Goal: Transaction & Acquisition: Purchase product/service

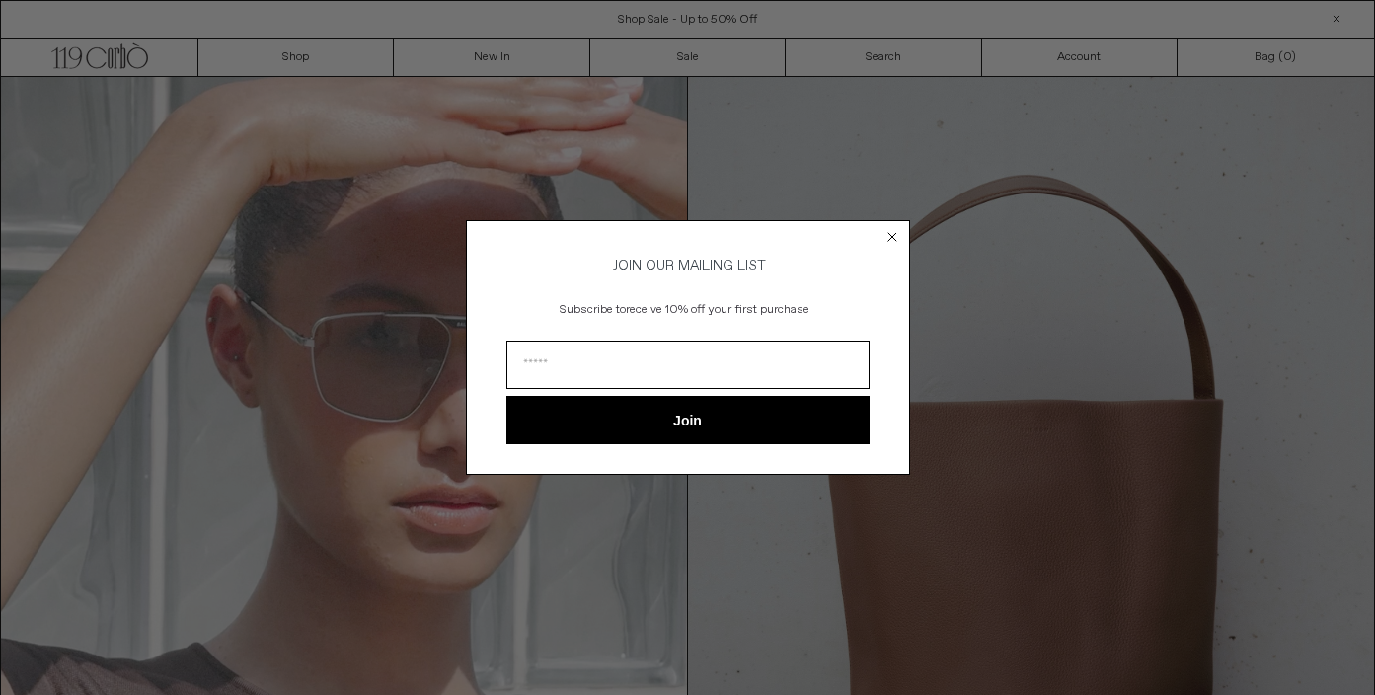
click at [887, 231] on circle "Close dialog" at bounding box center [891, 236] width 19 height 19
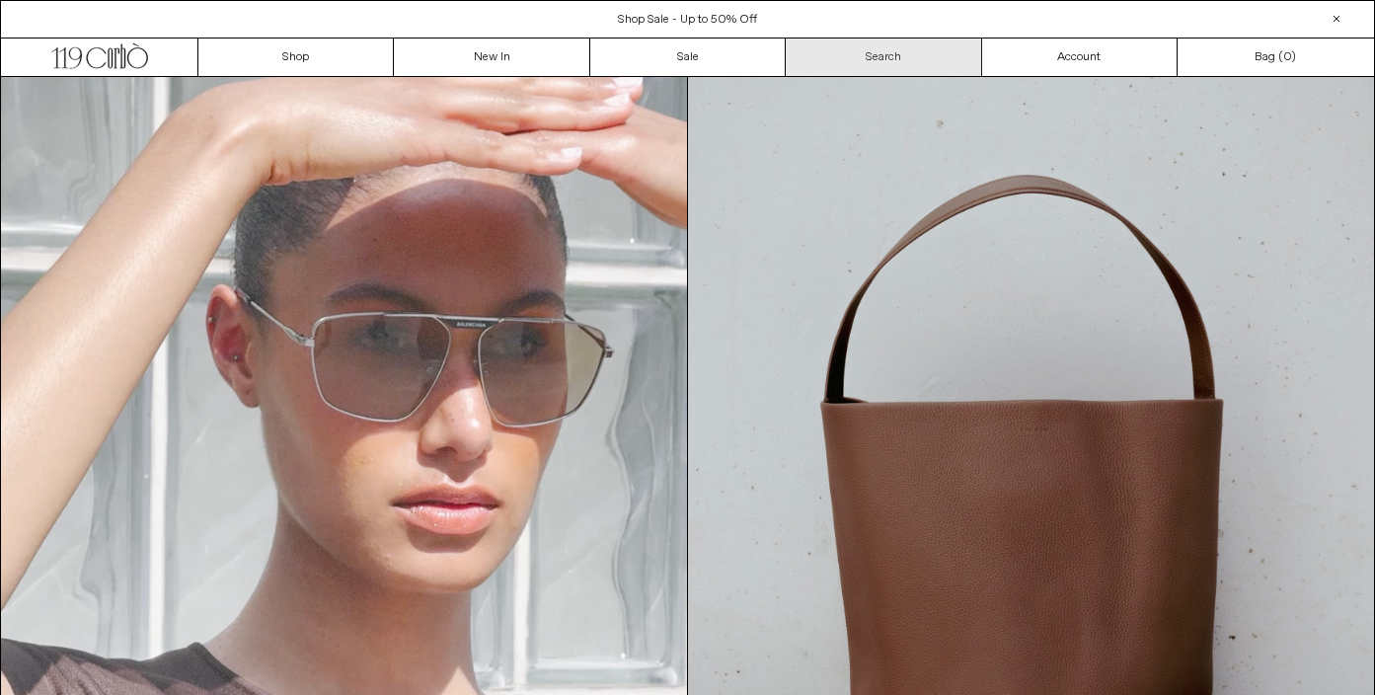
click at [838, 60] on link "Search" at bounding box center [883, 57] width 195 height 38
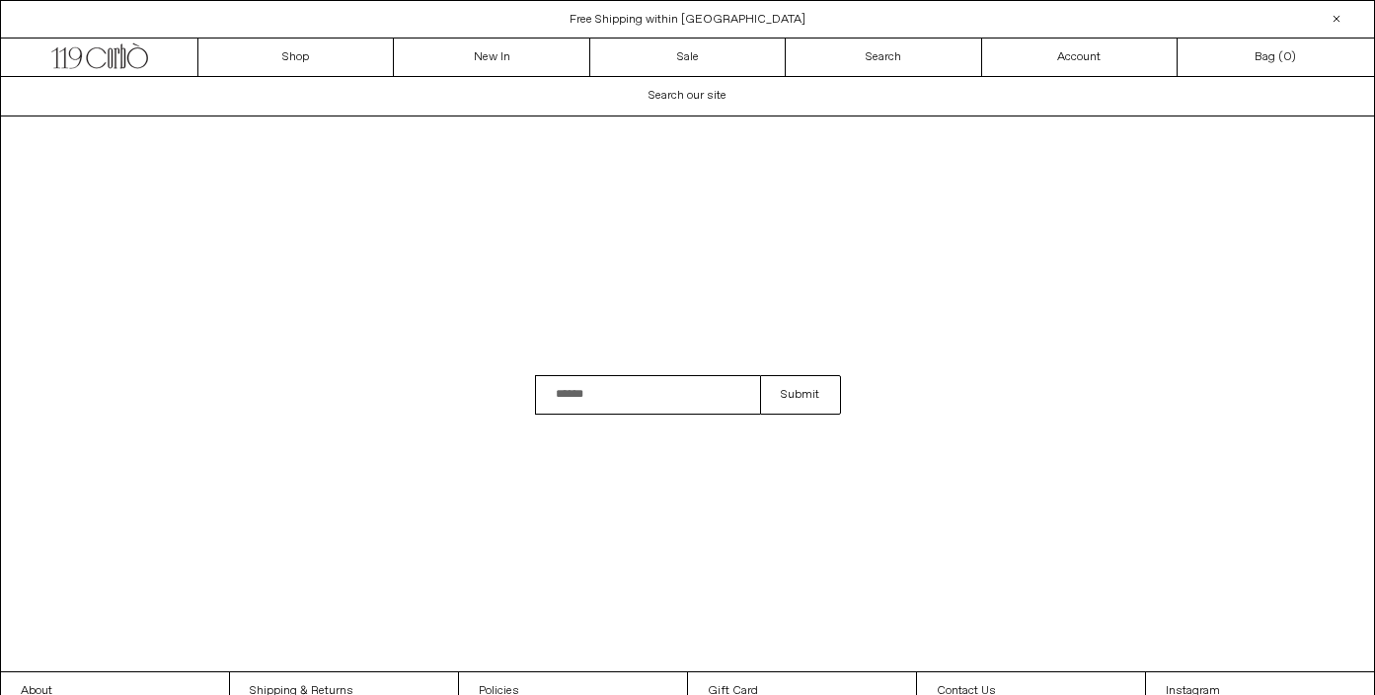
click at [593, 403] on input "Search" at bounding box center [648, 394] width 226 height 39
type input "**********"
click at [760, 375] on button "Submit" at bounding box center [800, 394] width 80 height 39
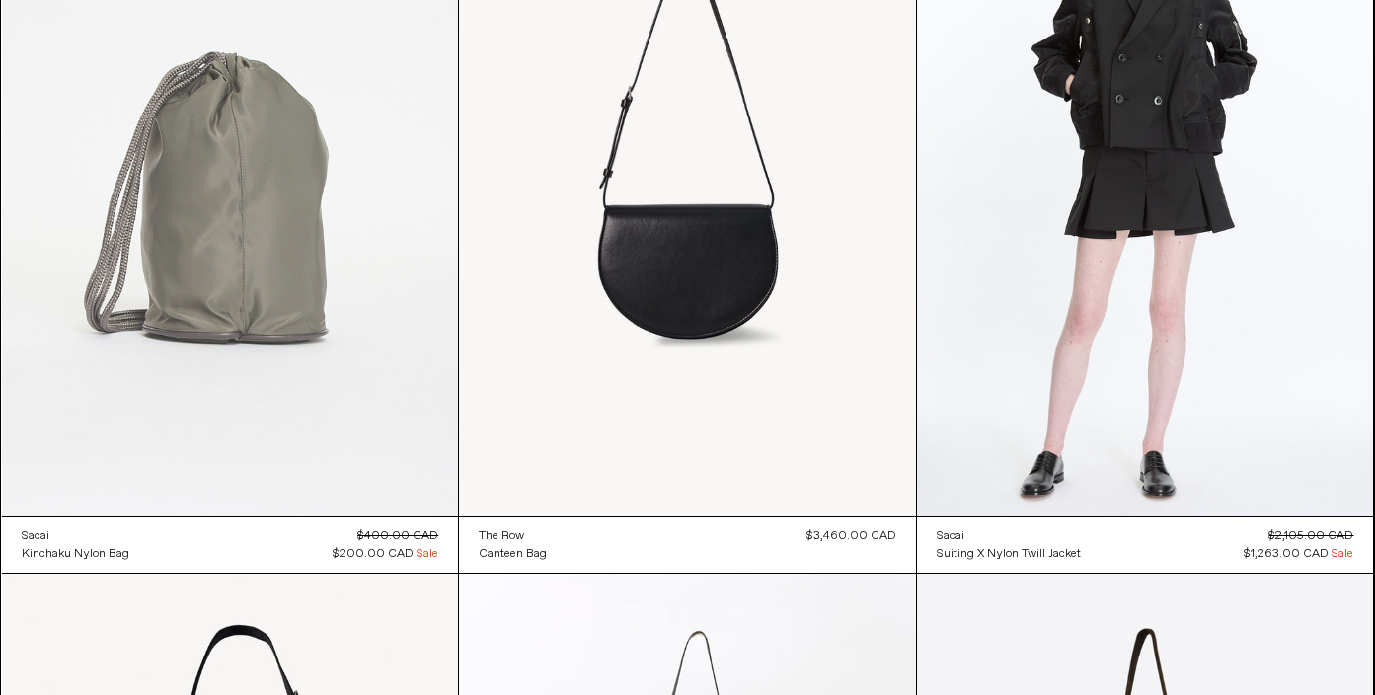
scroll to position [427, 0]
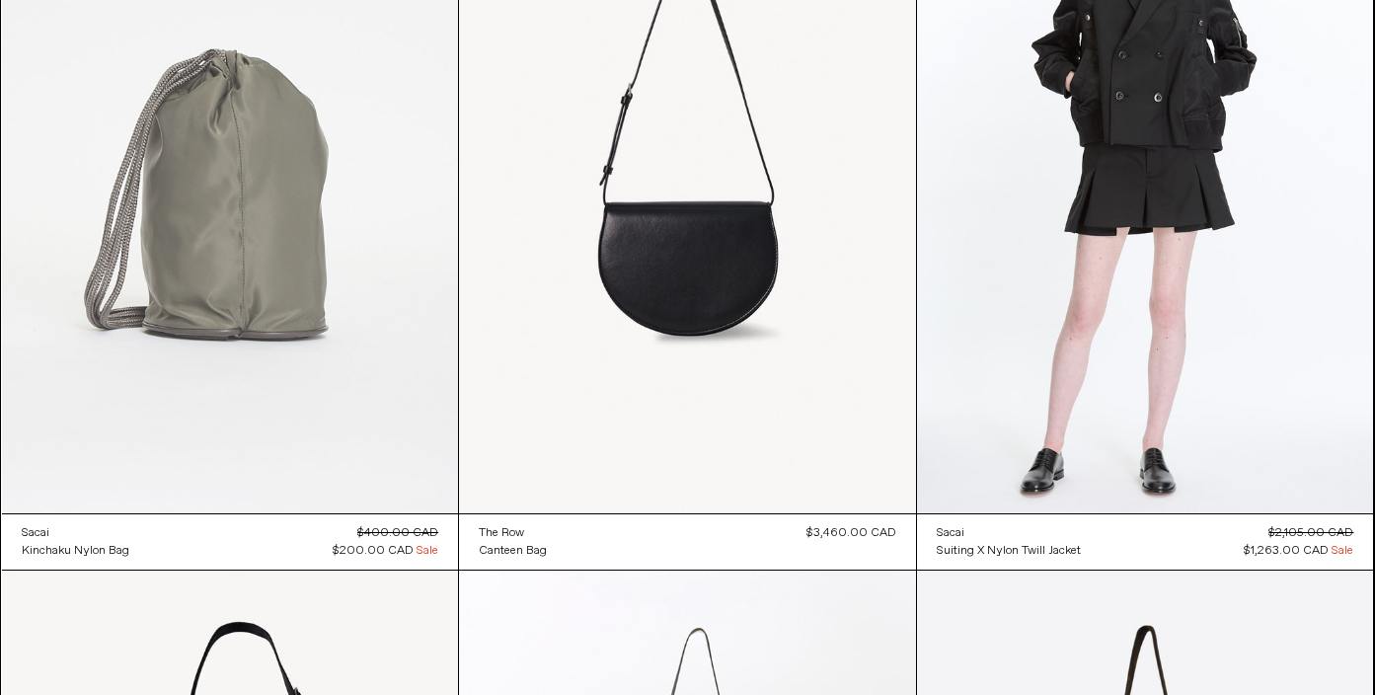
click at [281, 270] on at bounding box center [230, 170] width 457 height 685
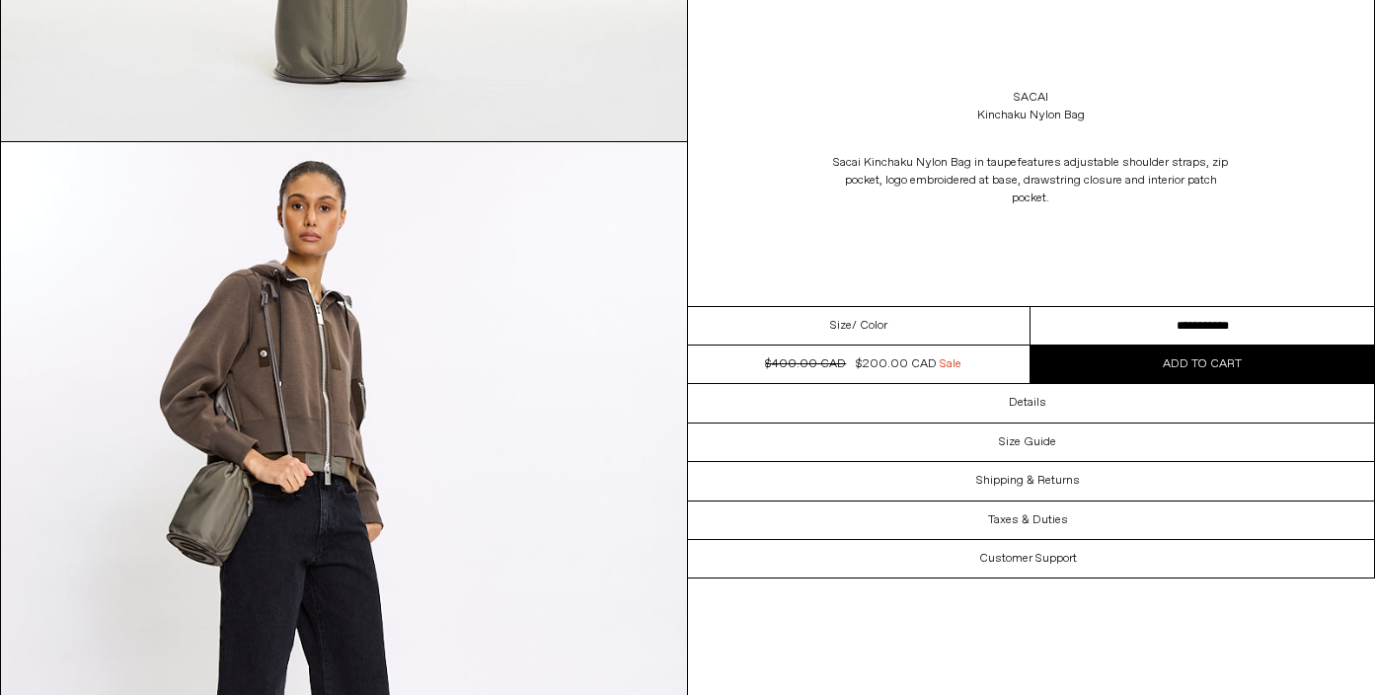
scroll to position [2549, 0]
